Goal: Find contact information: Find contact information

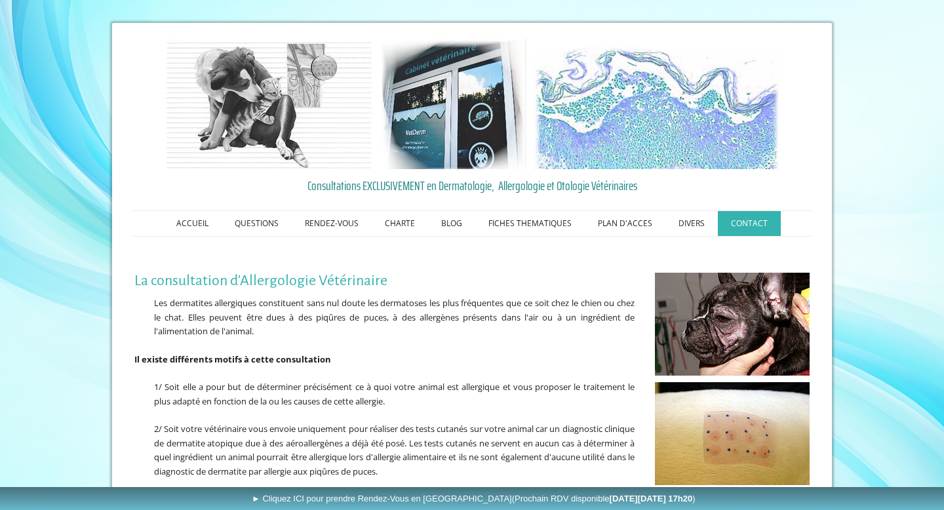
click at [751, 222] on link "CONTACT" at bounding box center [749, 223] width 63 height 25
